Goal: Information Seeking & Learning: Learn about a topic

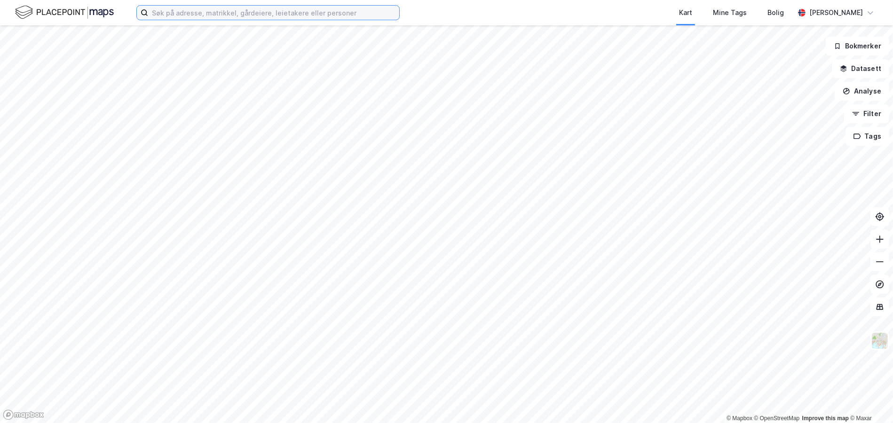
click at [246, 13] on input at bounding box center [273, 13] width 251 height 14
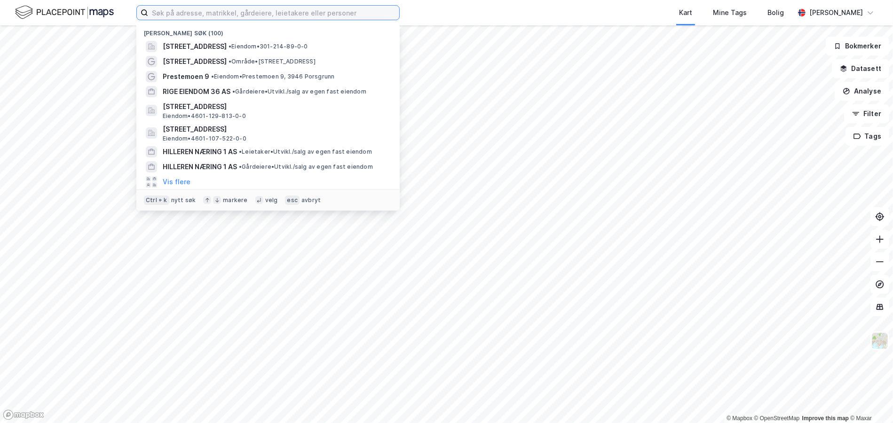
paste input "Bygdøy Allé 11,"
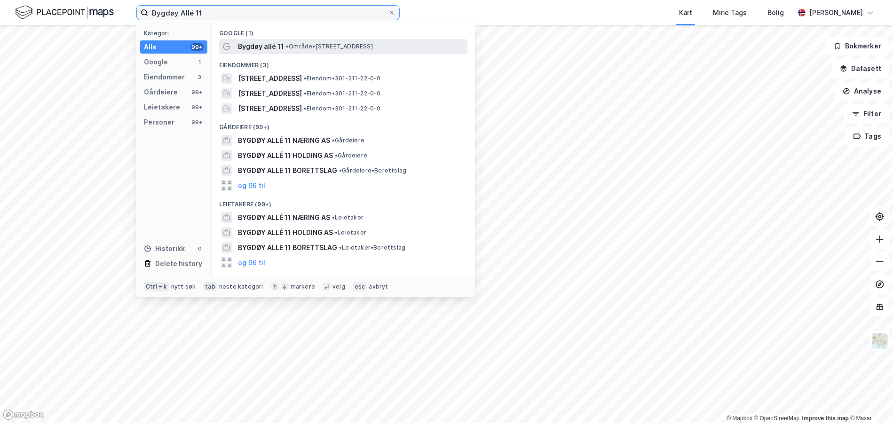
type input "Bygdøy Allé 11"
click at [312, 49] on span "• Område • Bygdøy allé 11, 0257 Oslo" at bounding box center [329, 47] width 87 height 8
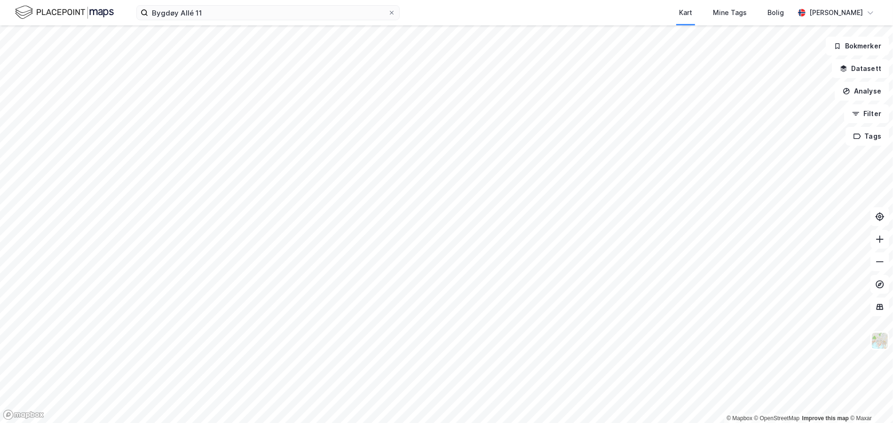
click at [214, 4] on div "Bygdøy Allé 11 Kart Mine Tags Bolig Viktor Myhre" at bounding box center [446, 12] width 893 height 25
click at [209, 10] on input "Bygdøy Allé 11" at bounding box center [268, 13] width 240 height 14
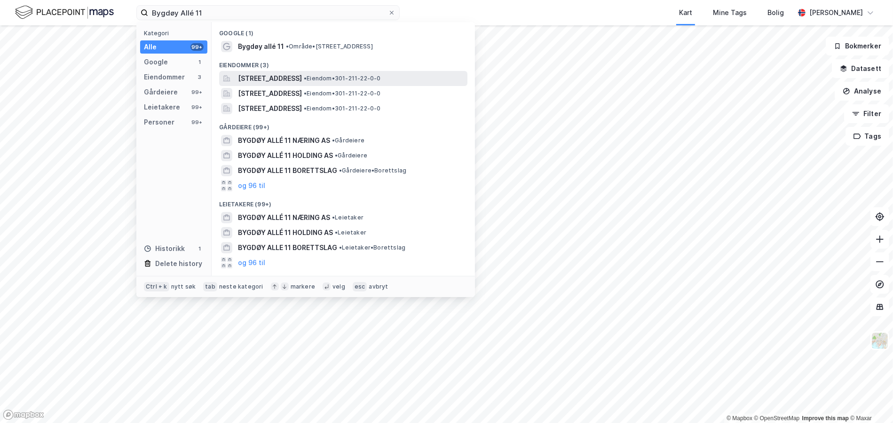
click at [277, 75] on span "Bygdøy allé 11A, 0257, OSLO, OSLO" at bounding box center [270, 78] width 64 height 11
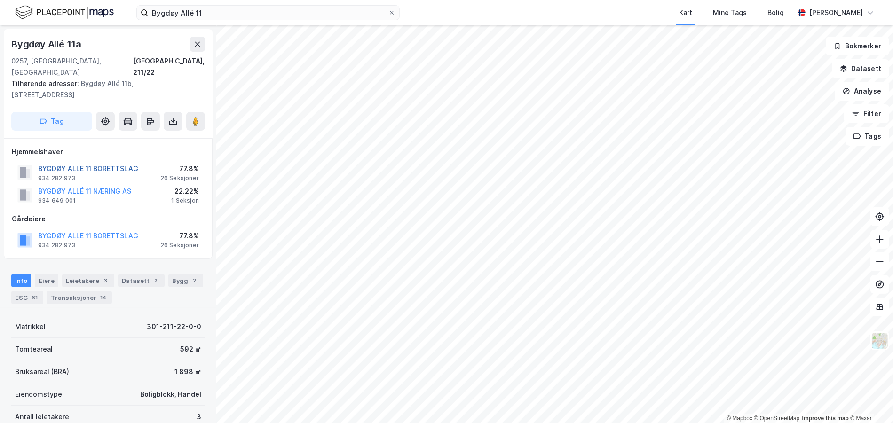
click at [0, 0] on button "BYGDØY ALLE 11 BORETTSLAG" at bounding box center [0, 0] width 0 height 0
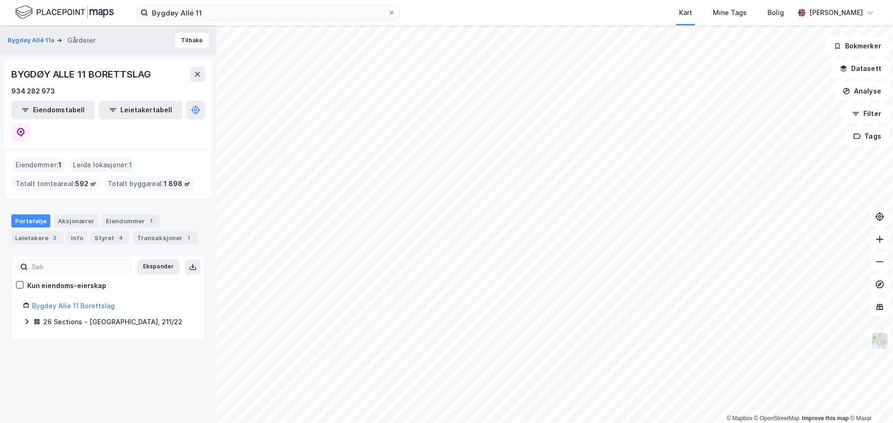
click at [26, 319] on icon at bounding box center [26, 322] width 3 height 6
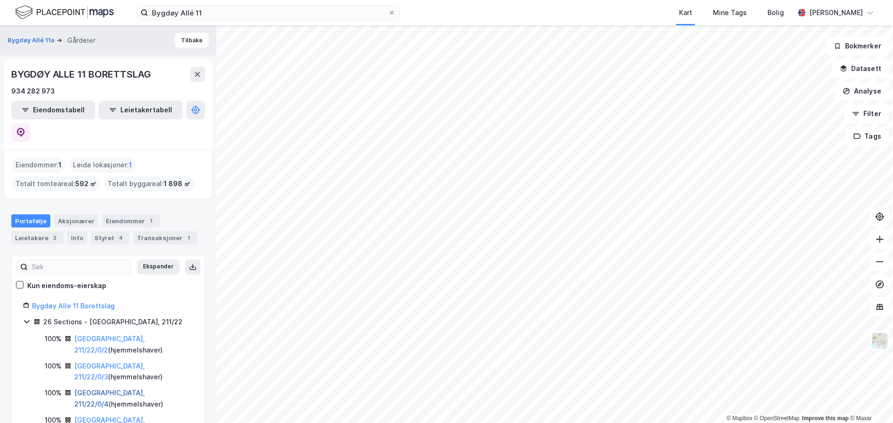
scroll to position [235, 0]
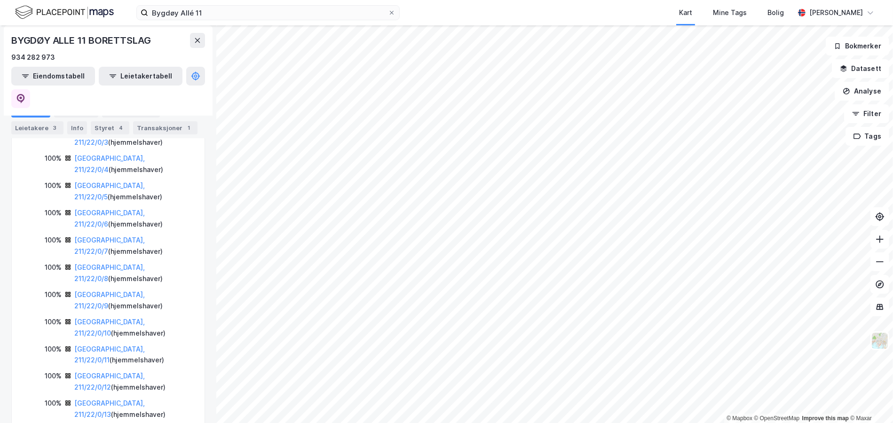
click at [110, 399] on link "Oslo, 211/22/0/13" at bounding box center [109, 408] width 71 height 19
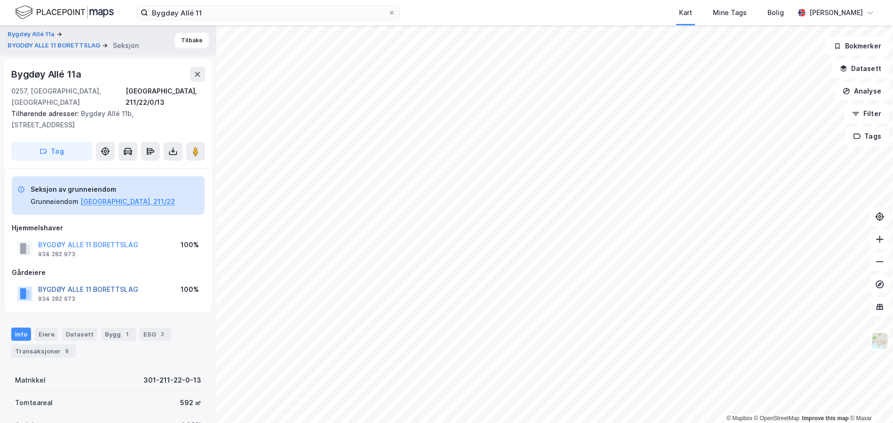
click at [0, 0] on button "BYGDØY ALLE 11 BORETTSLAG" at bounding box center [0, 0] width 0 height 0
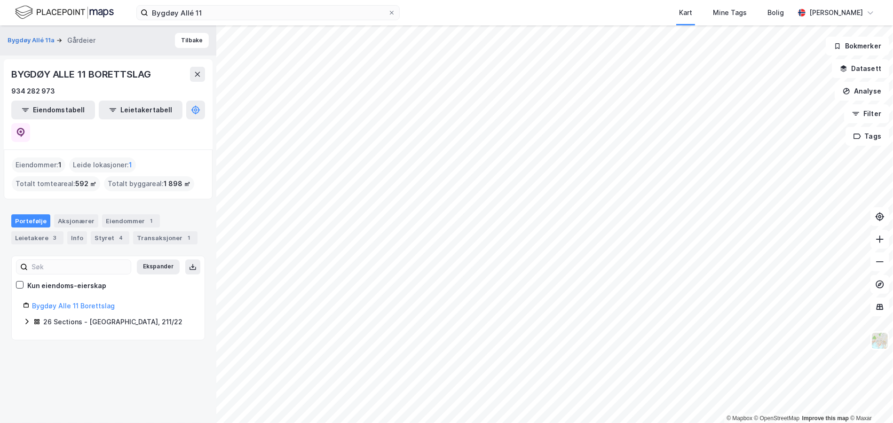
click at [120, 340] on div "Bygdøy Allé 11a Gårdeier Tilbake BYGDØY ALLE 11 BORETTSLAG 934 282 973 Eiendoms…" at bounding box center [108, 224] width 216 height 398
